Goal: Register for event/course

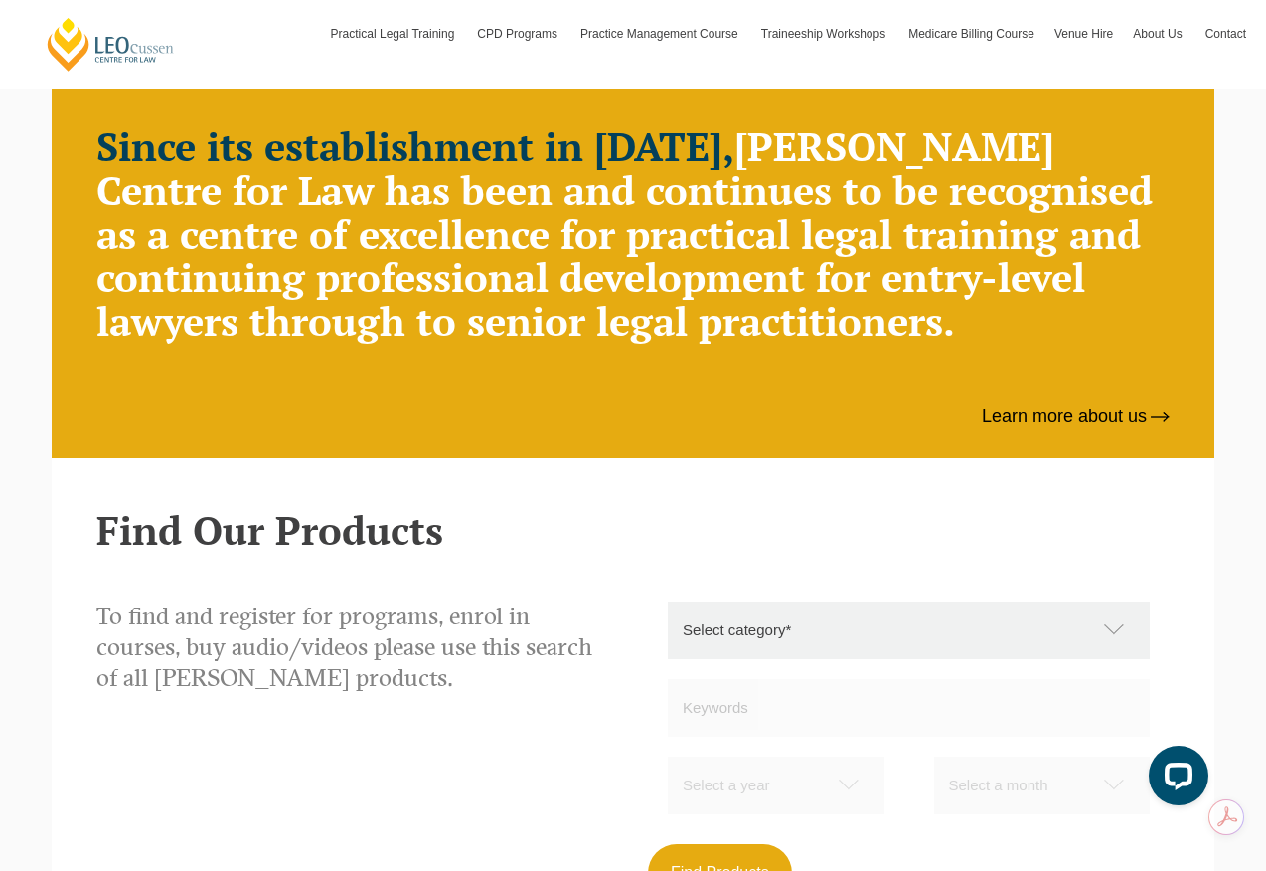
scroll to position [1290, 0]
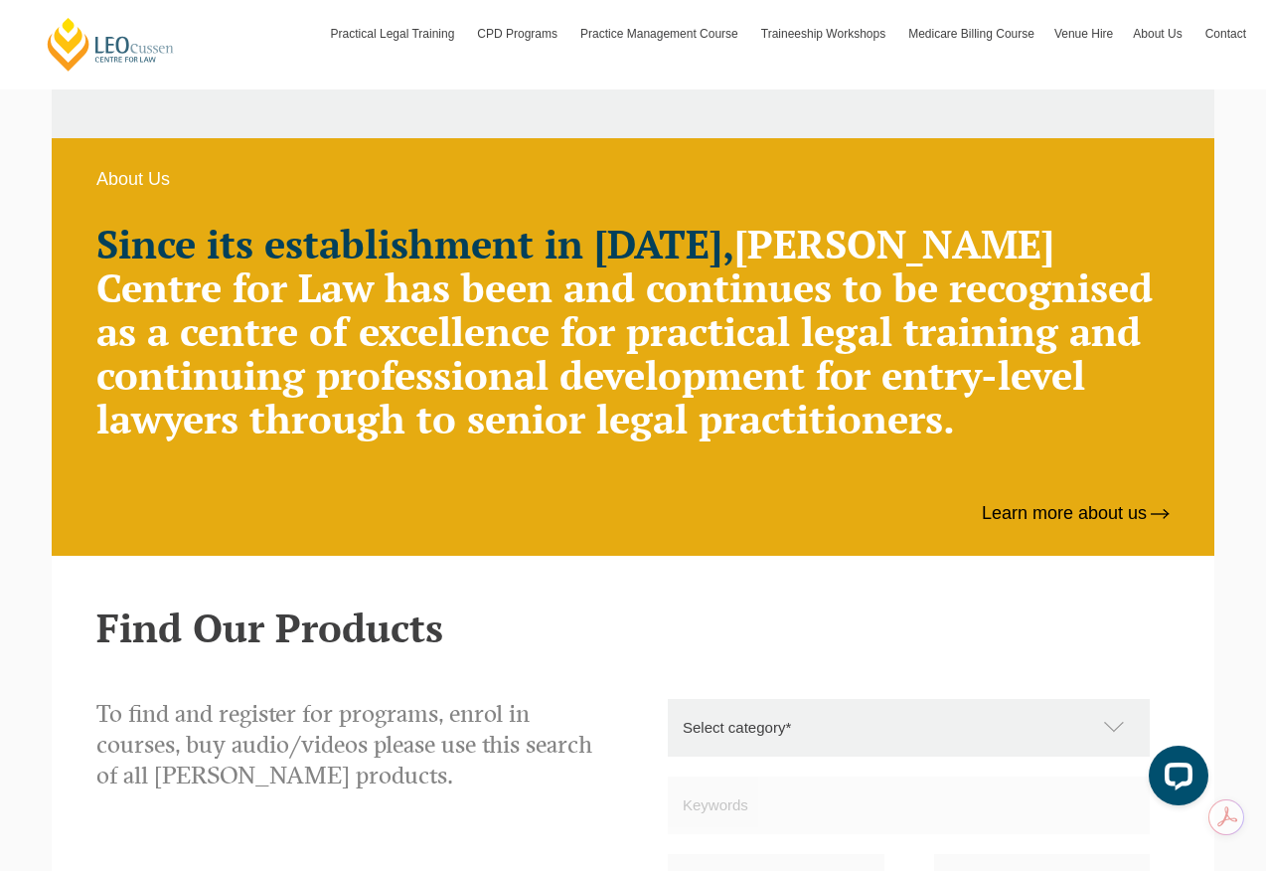
click at [1112, 715] on select "Select category* Practical Legal Training Supervised Legal Trainees Workshops (…" at bounding box center [919, 728] width 502 height 58
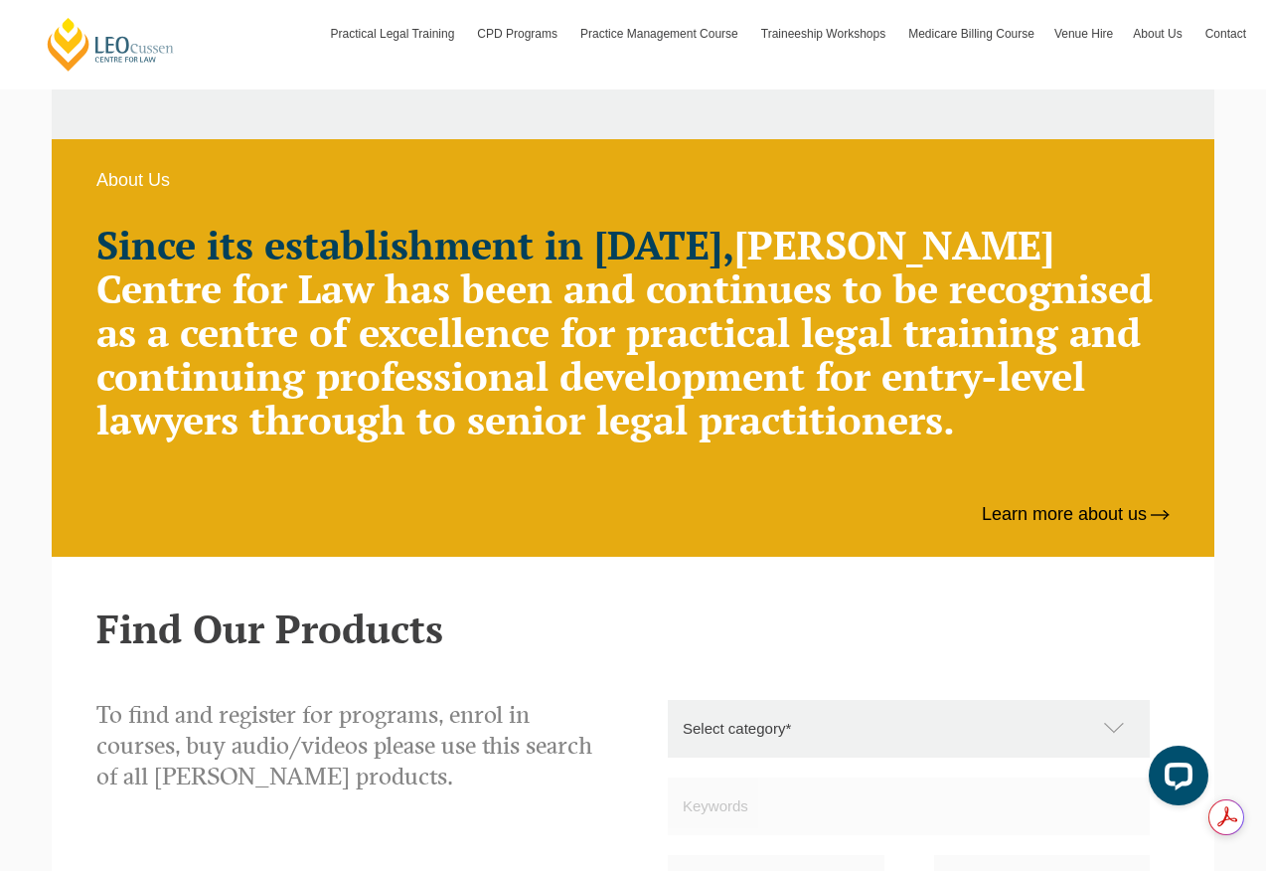
scroll to position [1192, 0]
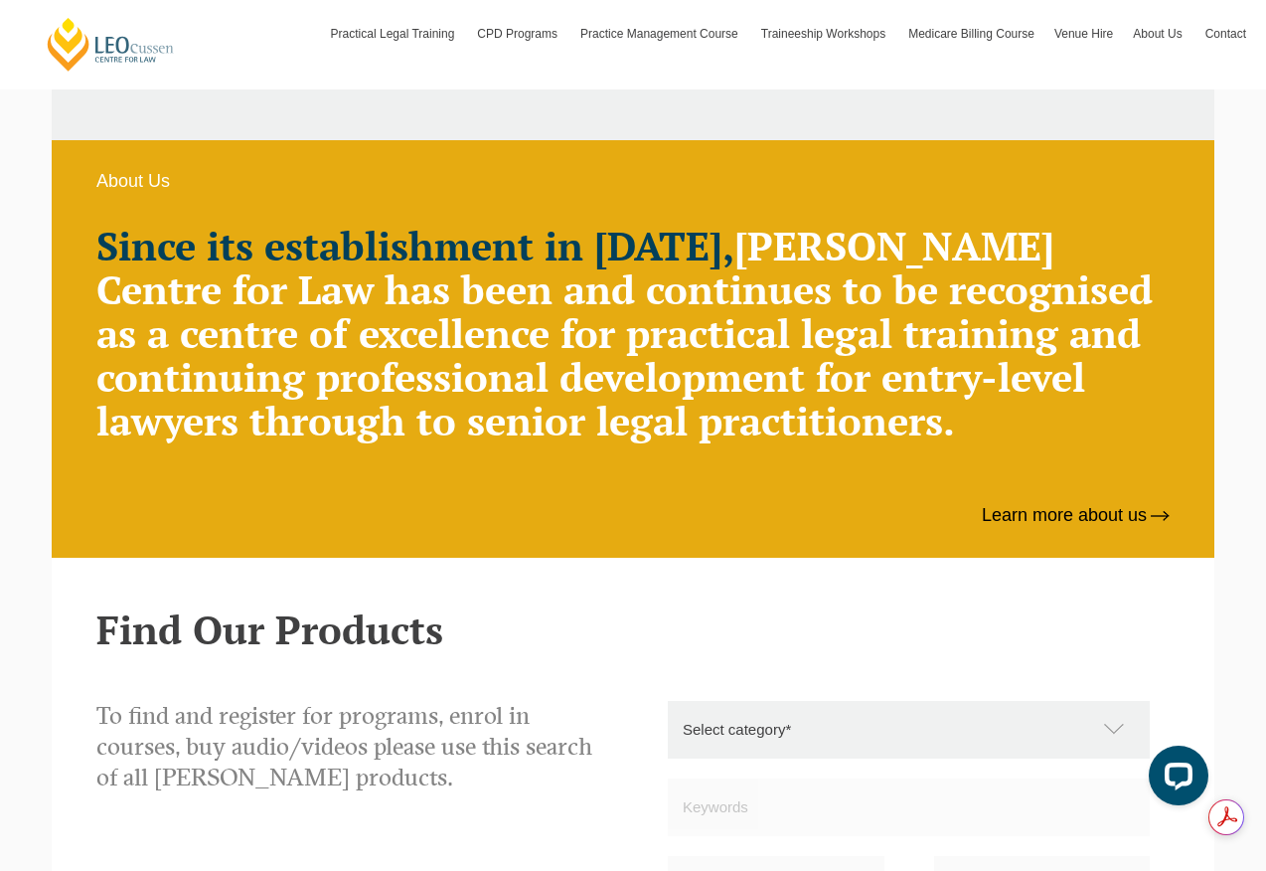
click at [1006, 754] on select "Select category* Practical Legal Training Supervised Legal Trainees Workshops (…" at bounding box center [919, 730] width 502 height 58
select select "CPD Programs"
click at [668, 701] on select "Select category* Practical Legal Training Supervised Legal Trainees Workshops (…" at bounding box center [919, 730] width 502 height 58
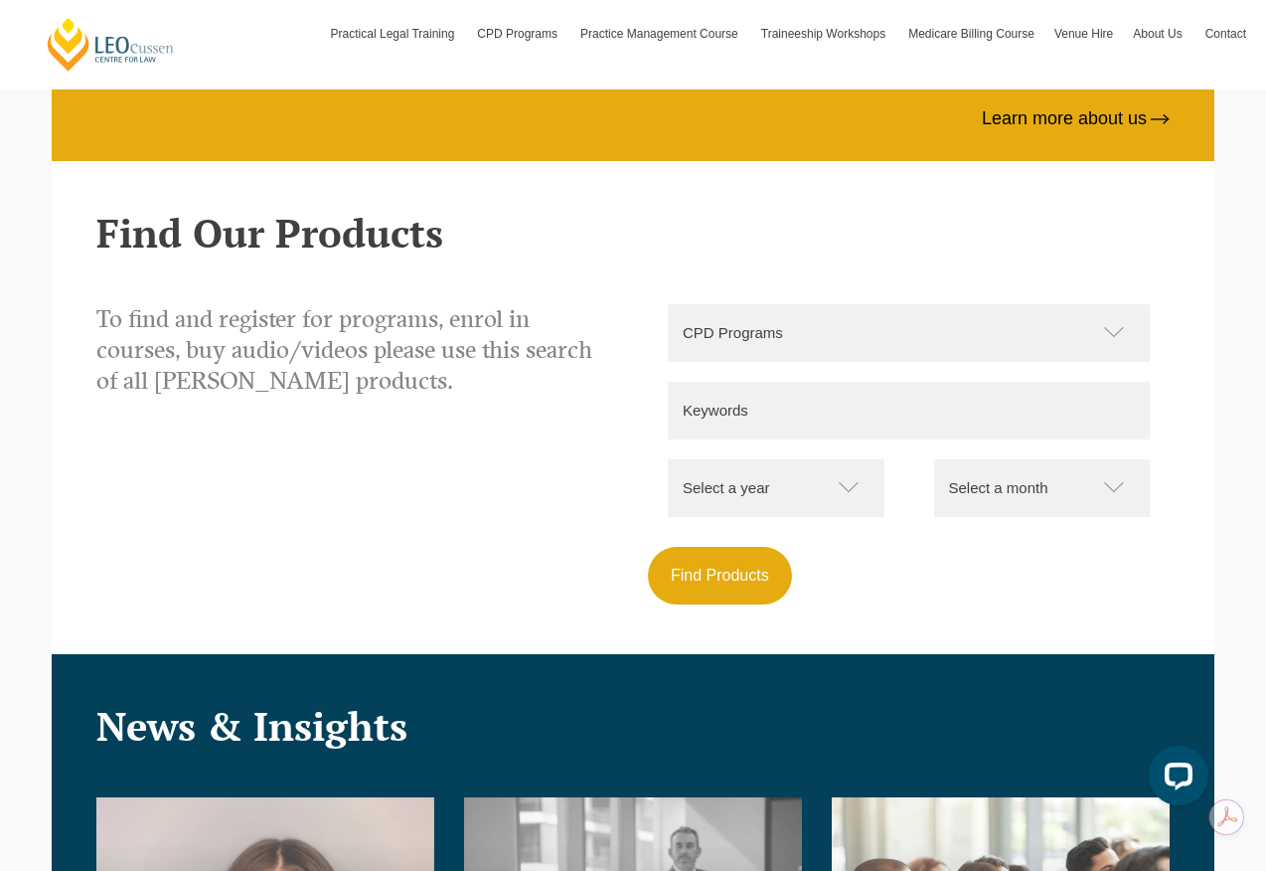
scroll to position [1588, 0]
click at [724, 570] on button "Find Products" at bounding box center [720, 576] width 144 height 58
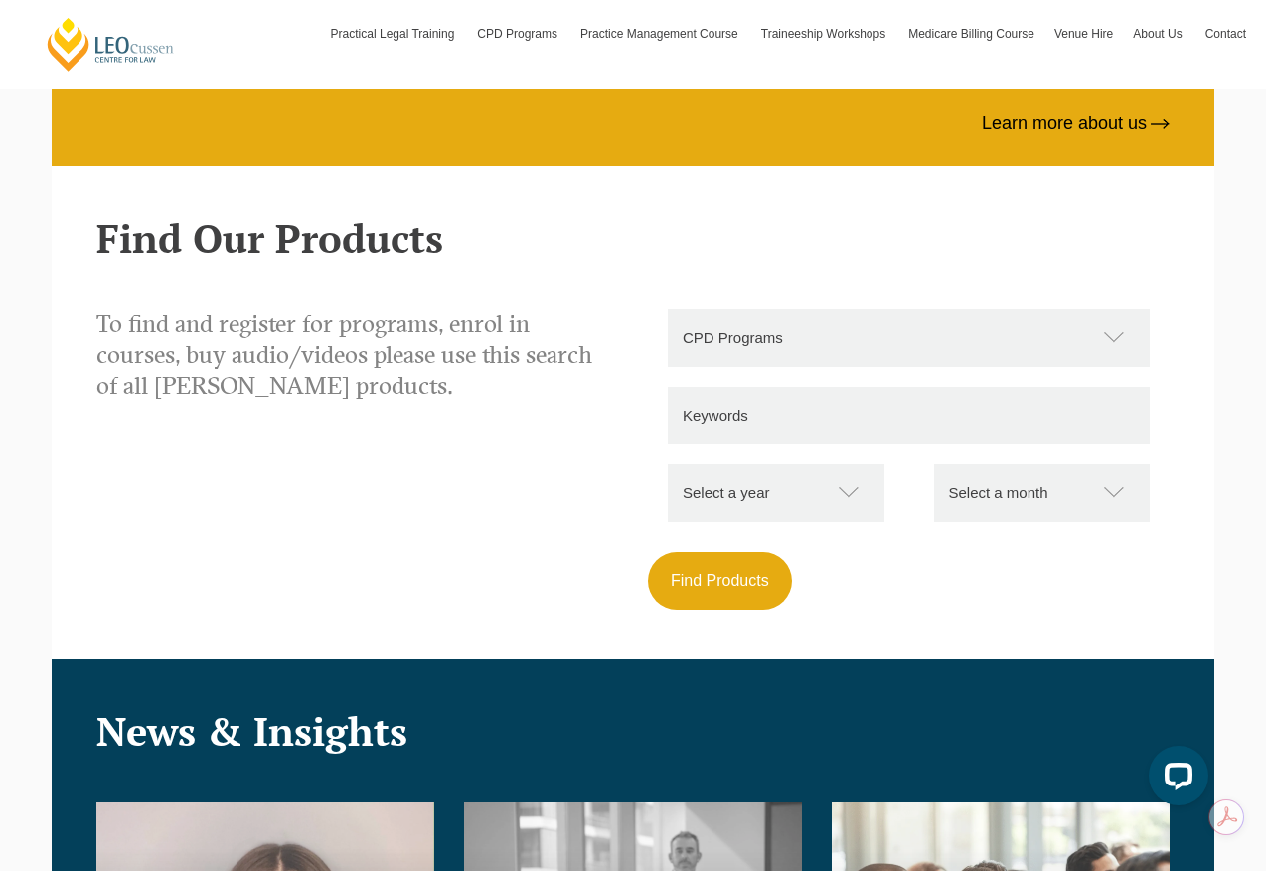
scroll to position [1586, 0]
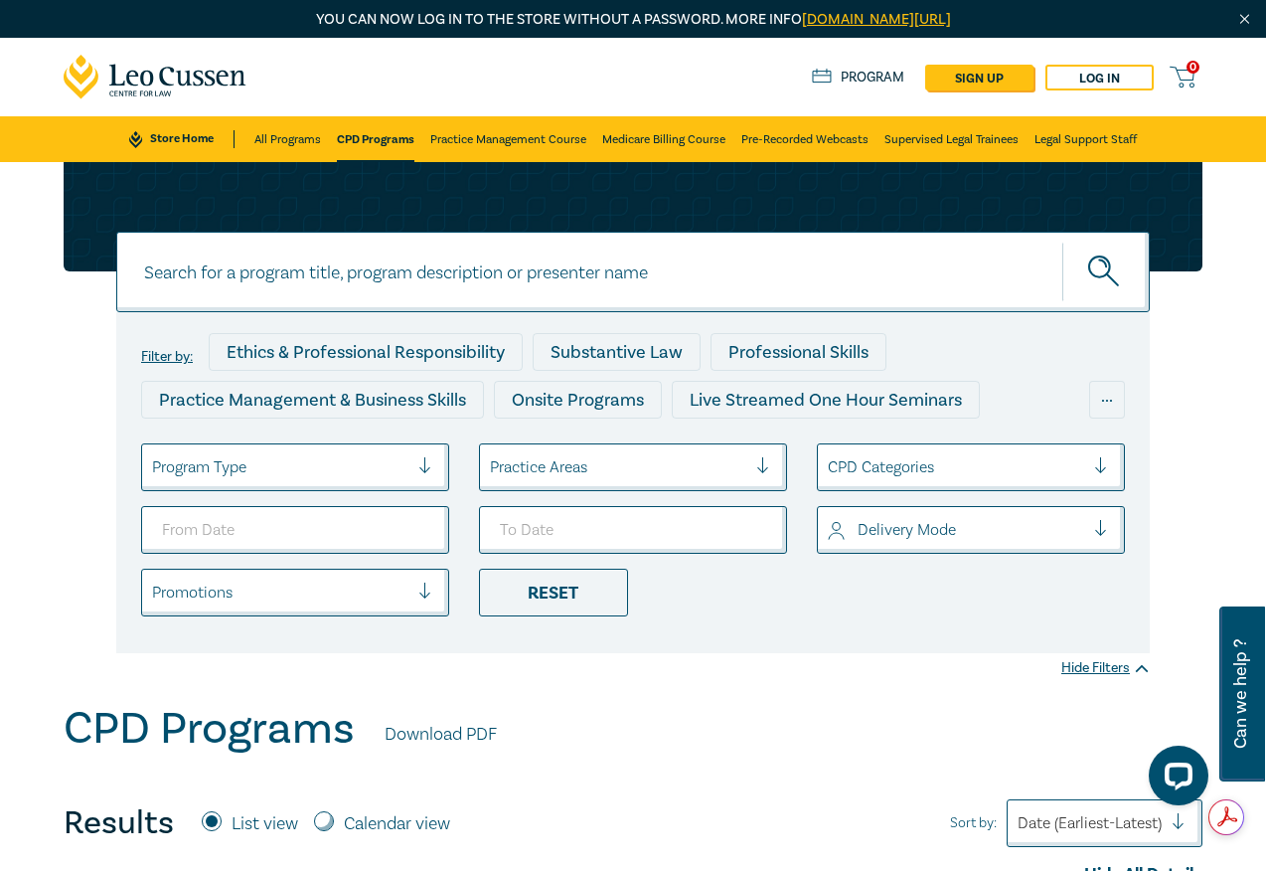
click at [431, 468] on div at bounding box center [433, 467] width 30 height 20
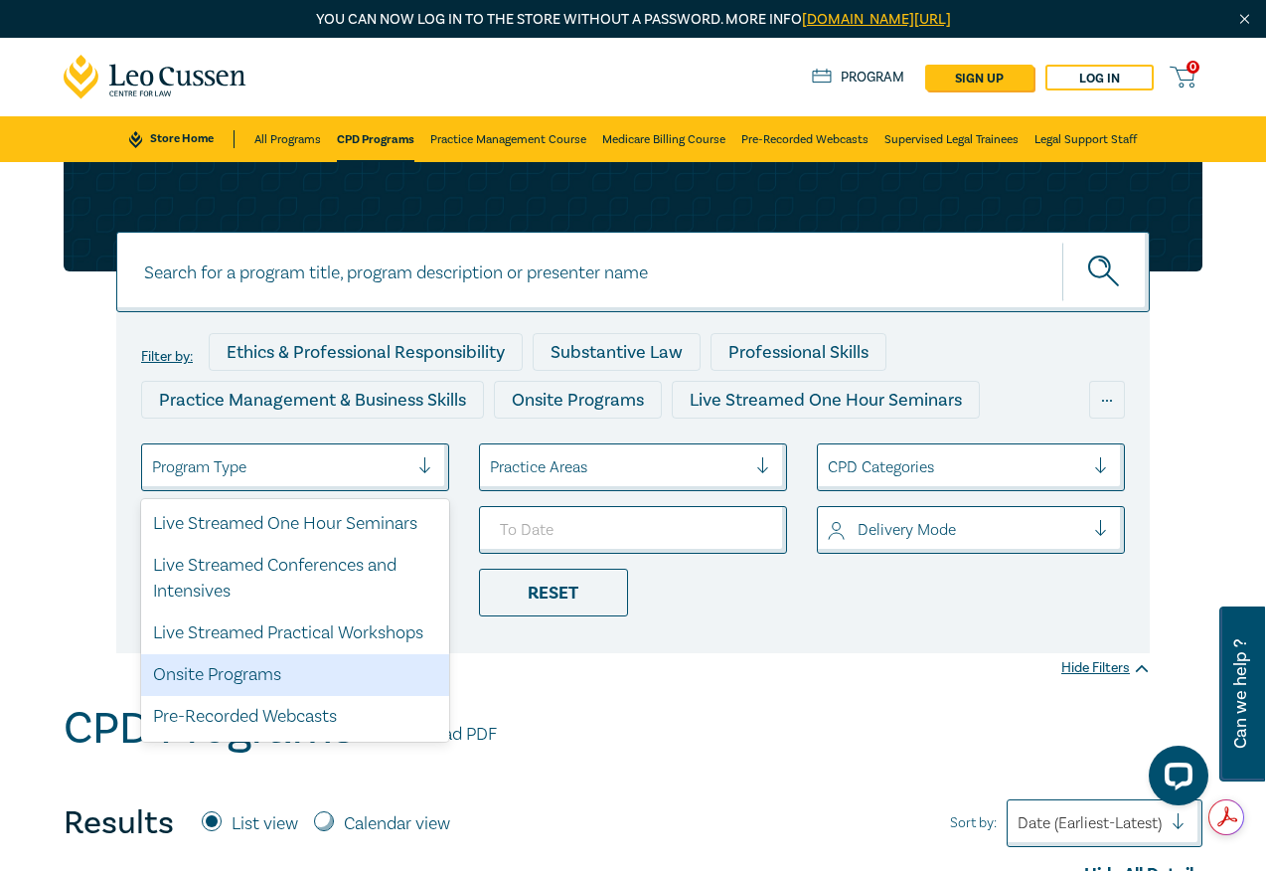
click at [235, 671] on div "Onsite Programs" at bounding box center [295, 675] width 308 height 42
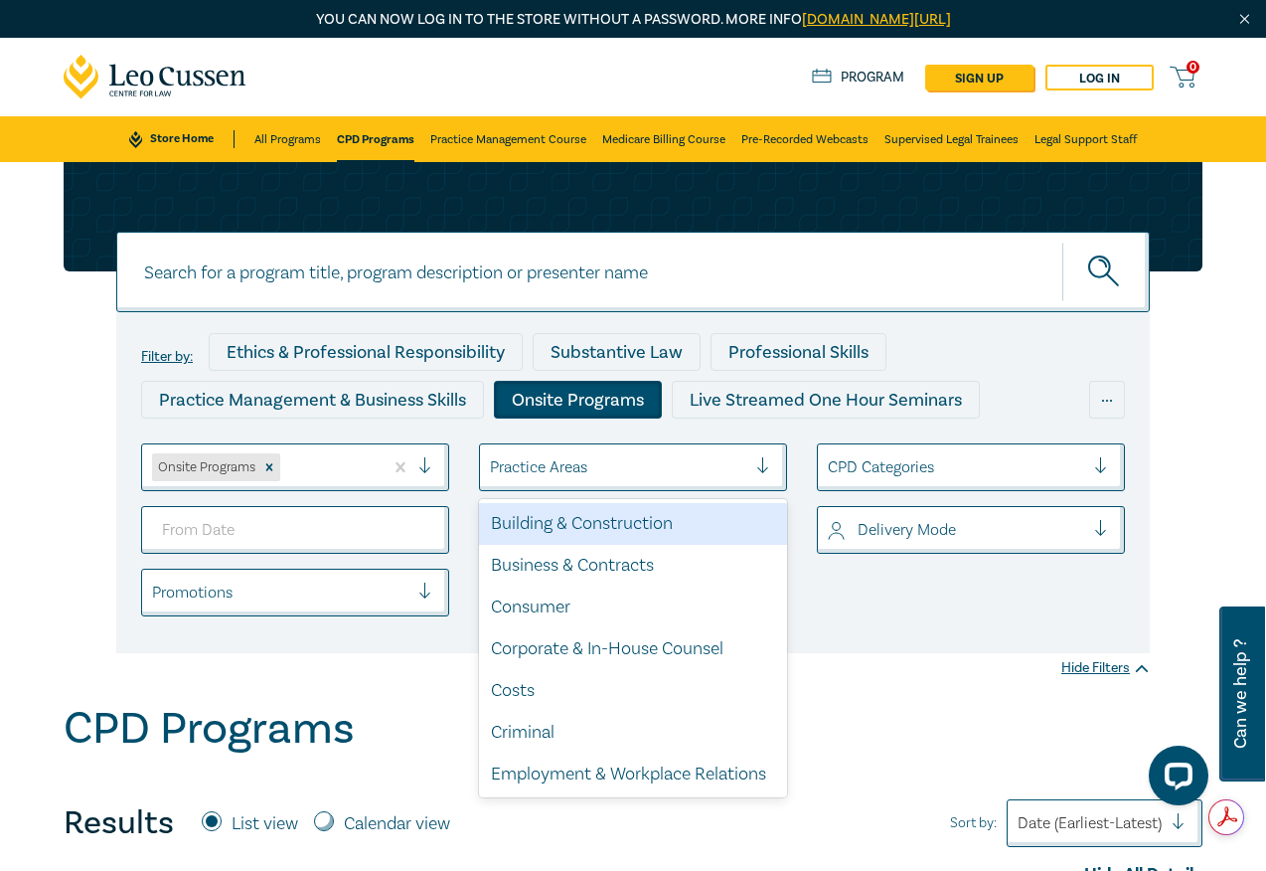
click at [748, 457] on div "Practice Areas" at bounding box center [618, 467] width 276 height 34
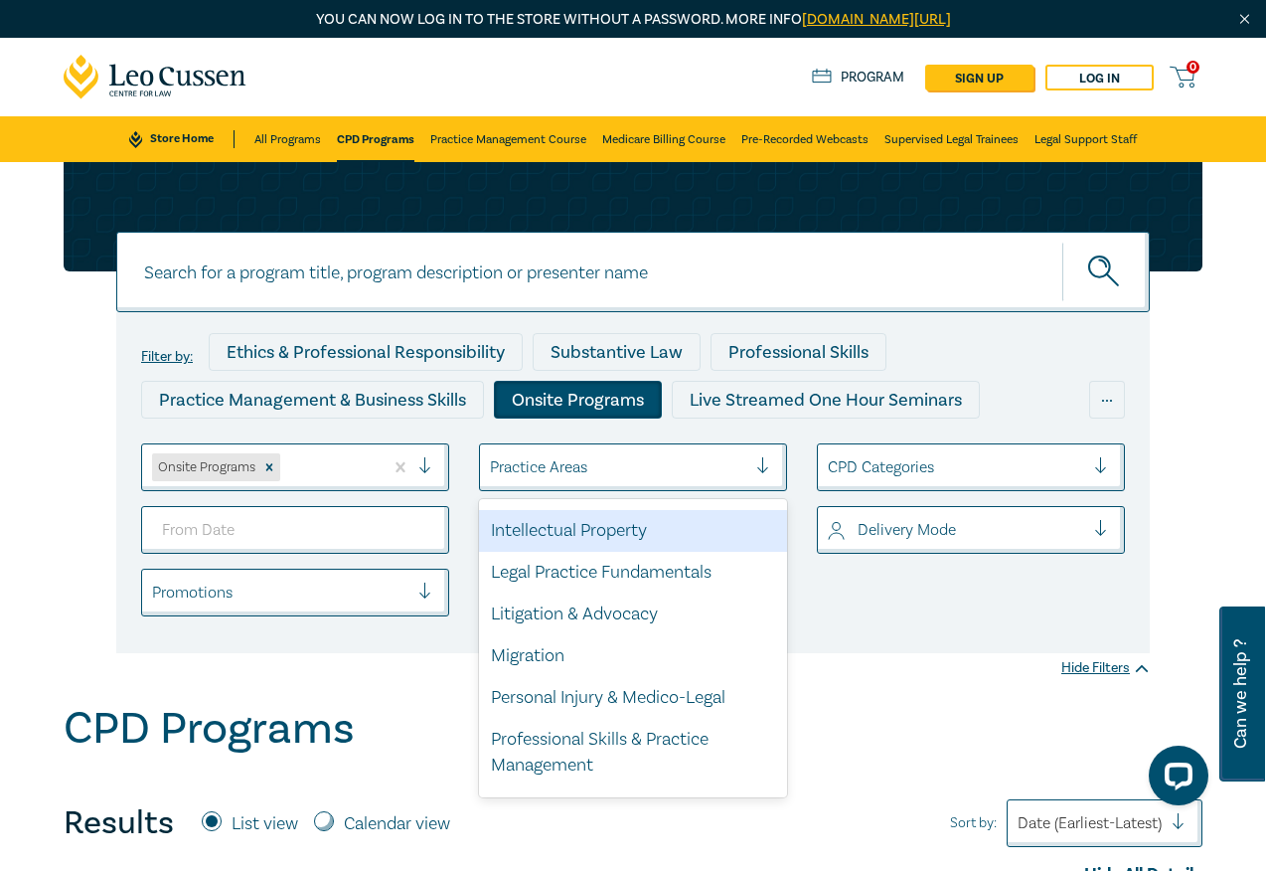
scroll to position [494, 0]
click at [1101, 461] on div at bounding box center [1109, 467] width 30 height 20
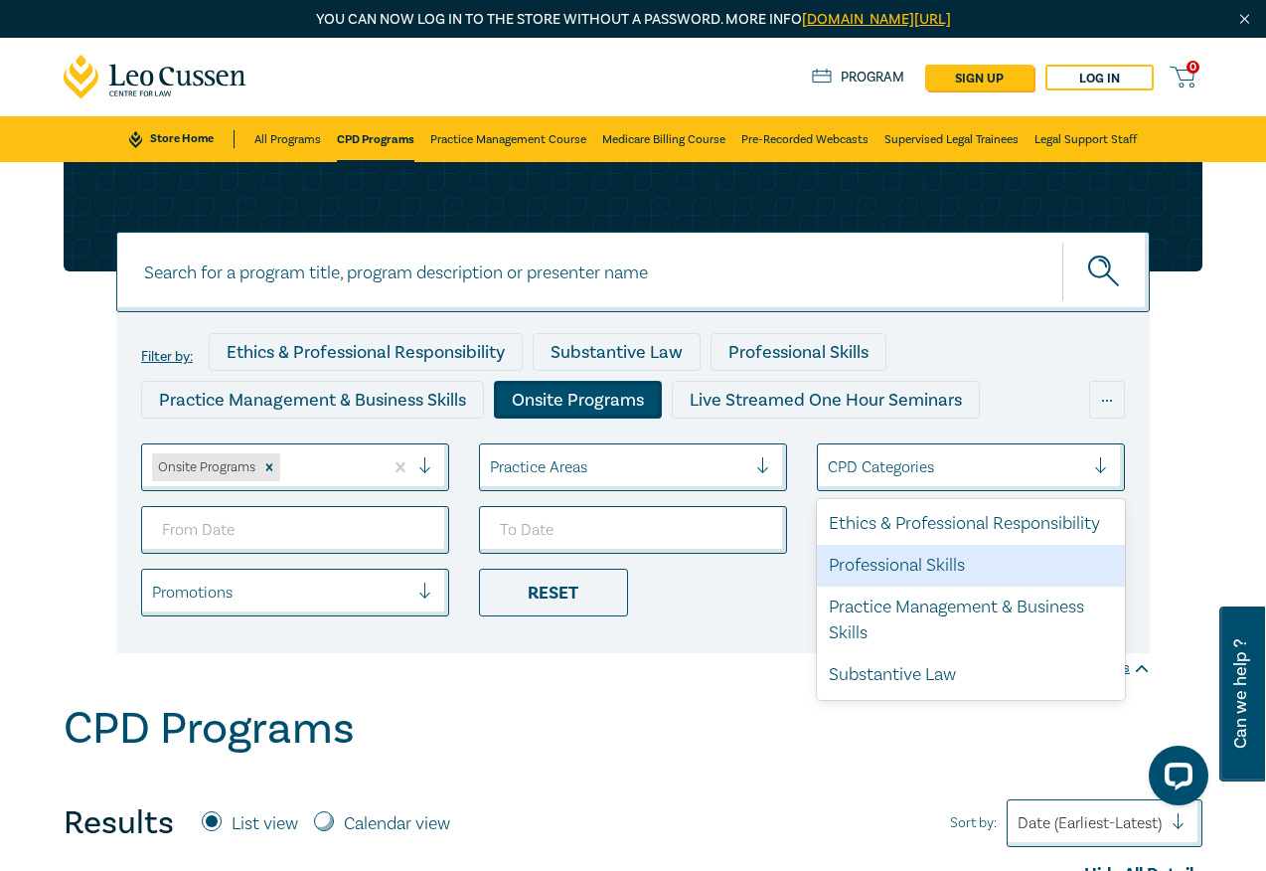
drag, startPoint x: 867, startPoint y: 564, endPoint x: 889, endPoint y: 565, distance: 22.9
click at [868, 564] on div "Professional Skills" at bounding box center [971, 566] width 308 height 42
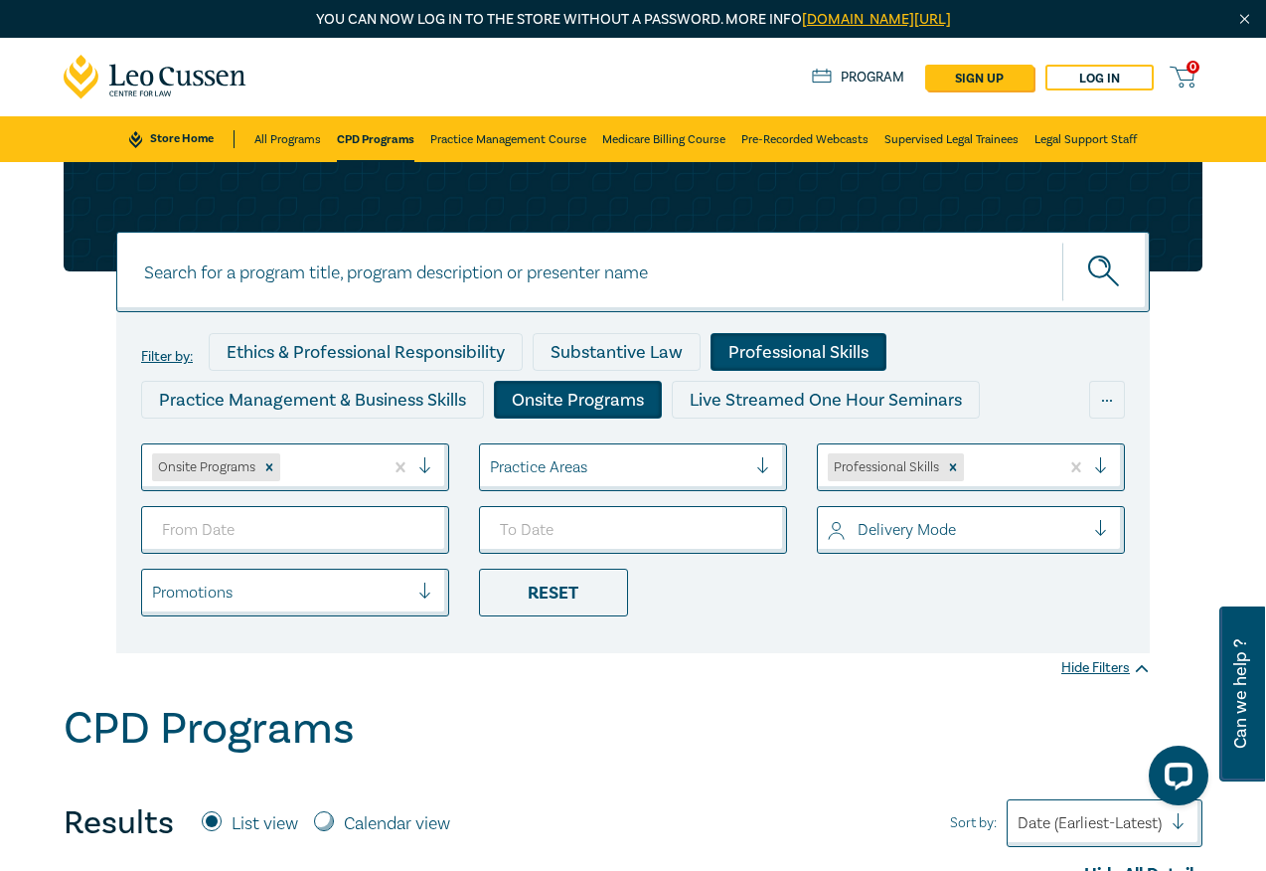
click at [1034, 532] on div at bounding box center [956, 530] width 256 height 26
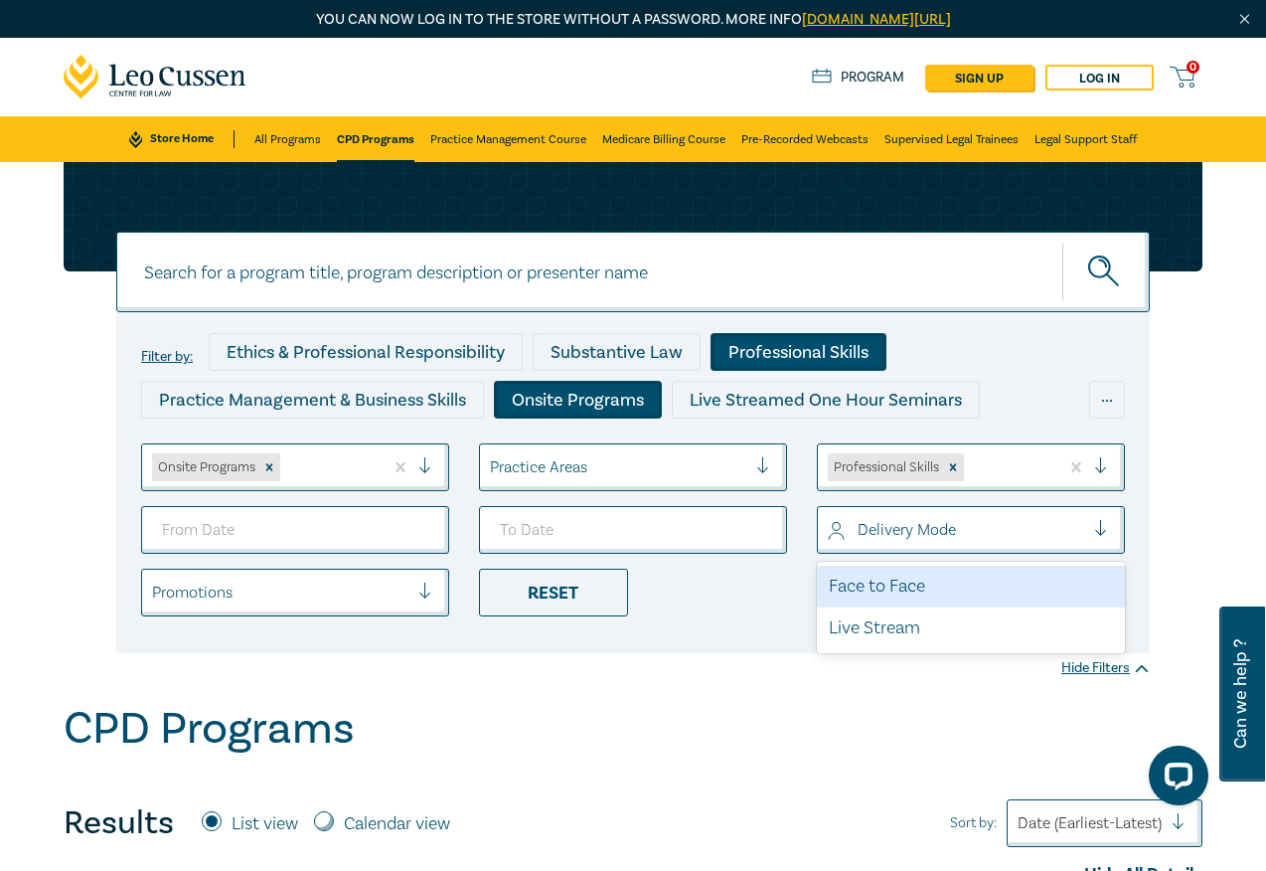
click at [940, 583] on div "Face to Face" at bounding box center [971, 586] width 308 height 42
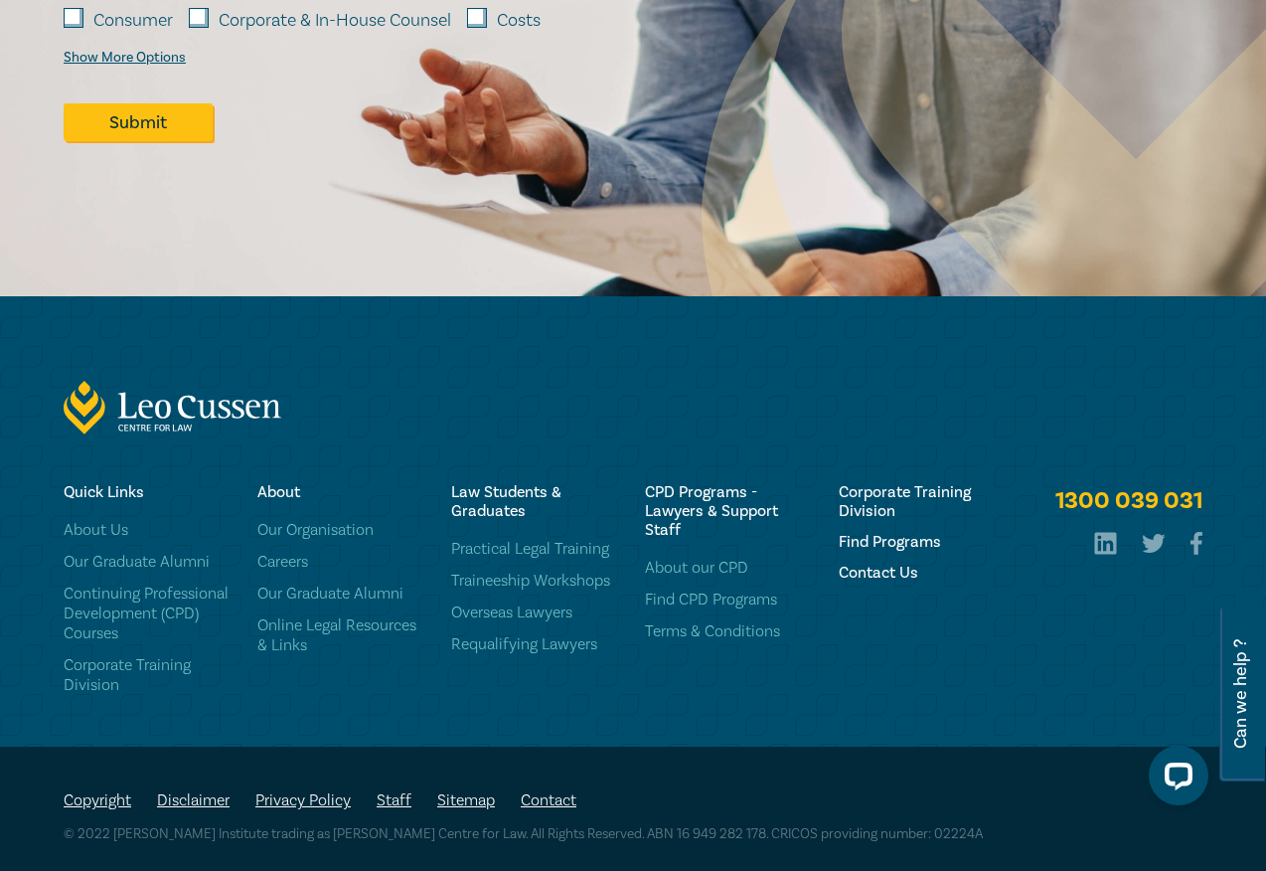
scroll to position [1526, 0]
